Goal: Information Seeking & Learning: Learn about a topic

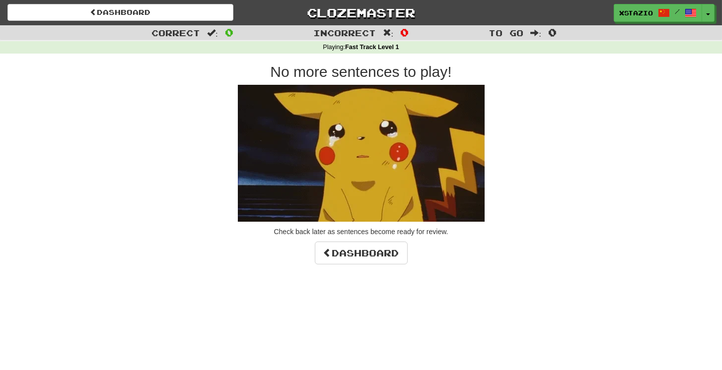
click at [181, 22] on div "Dashboard Clozemaster xstazio / Toggle Dropdown Dashboard Leaderboard Activity …" at bounding box center [360, 12] width 707 height 25
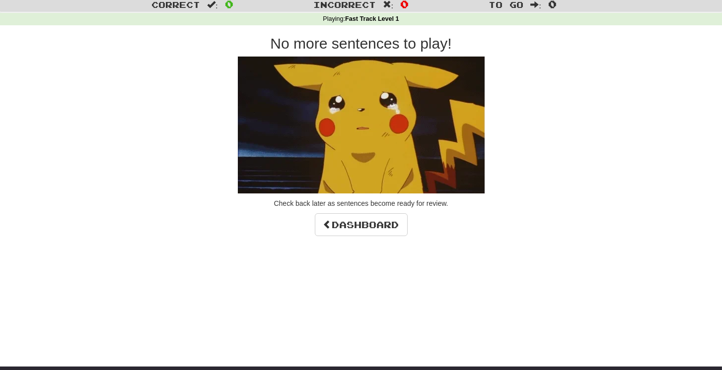
click at [181, 12] on div at bounding box center [361, 11] width 722 height 1
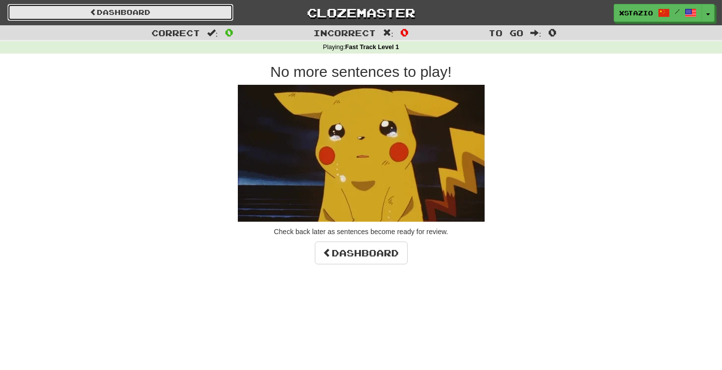
click at [179, 17] on link "Dashboard" at bounding box center [120, 12] width 226 height 17
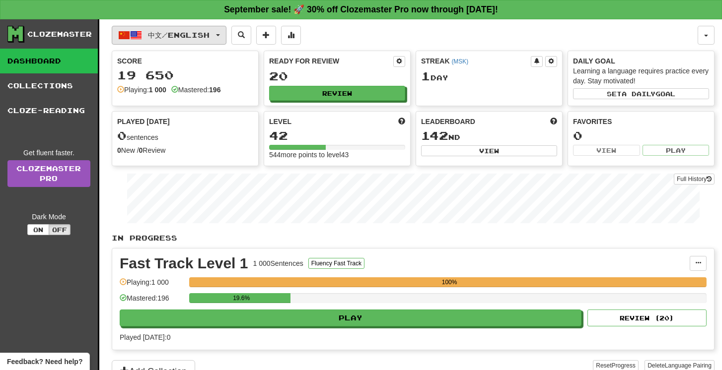
click at [200, 39] on button "中文 / English" at bounding box center [169, 35] width 115 height 19
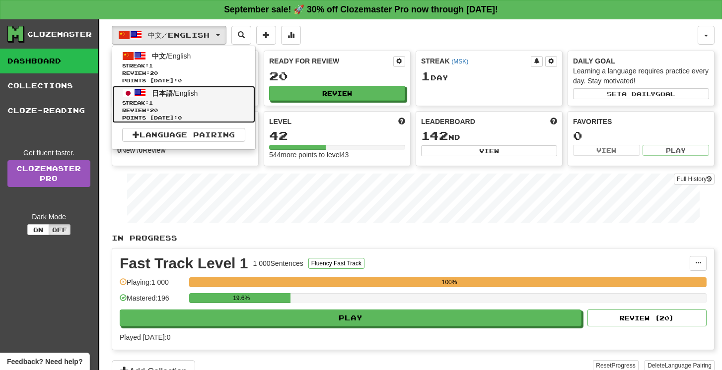
click at [182, 96] on link "日本語 / English Streak: 1 Review: 20 Points today: 0" at bounding box center [183, 104] width 143 height 37
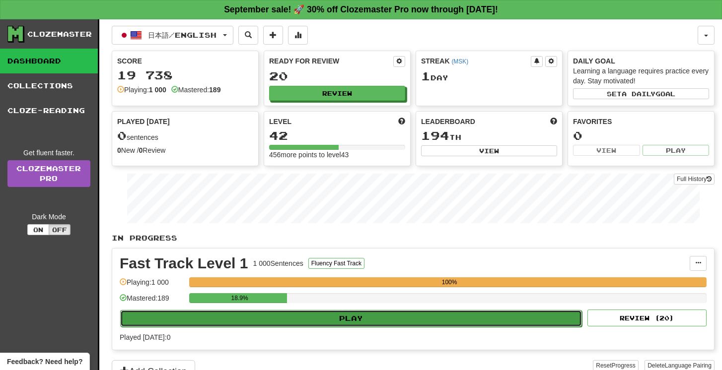
click at [364, 310] on button "Play" at bounding box center [351, 318] width 462 height 17
select select "**"
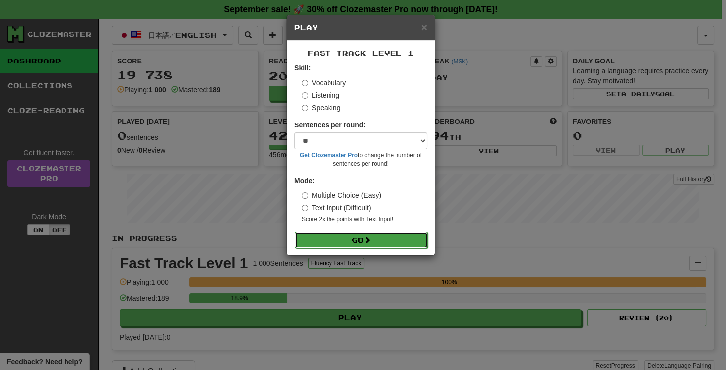
click at [387, 238] on button "Go" at bounding box center [361, 240] width 133 height 17
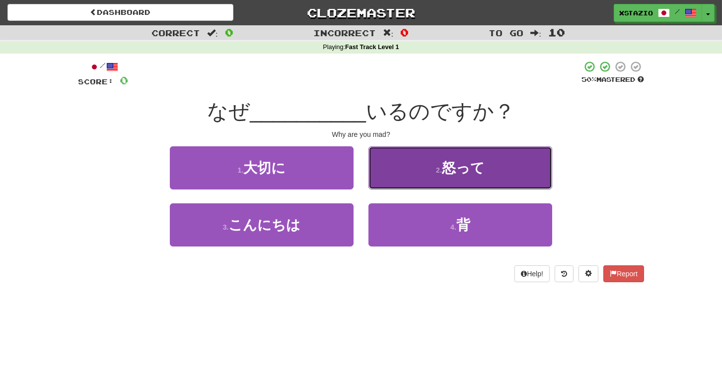
click at [454, 172] on span "怒って" at bounding box center [463, 167] width 43 height 15
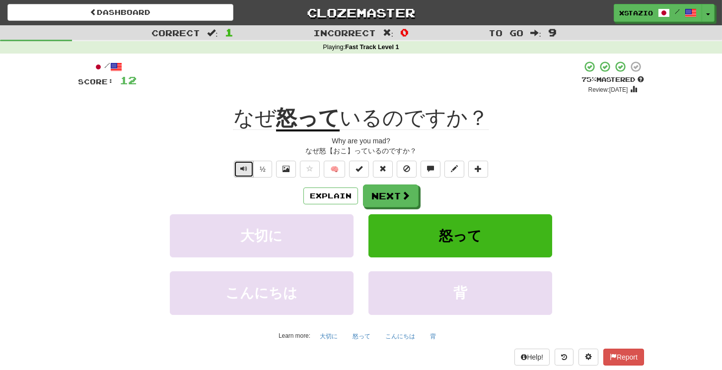
click at [245, 168] on span "Text-to-speech controls" at bounding box center [243, 168] width 7 height 7
